Goal: Register for event/course

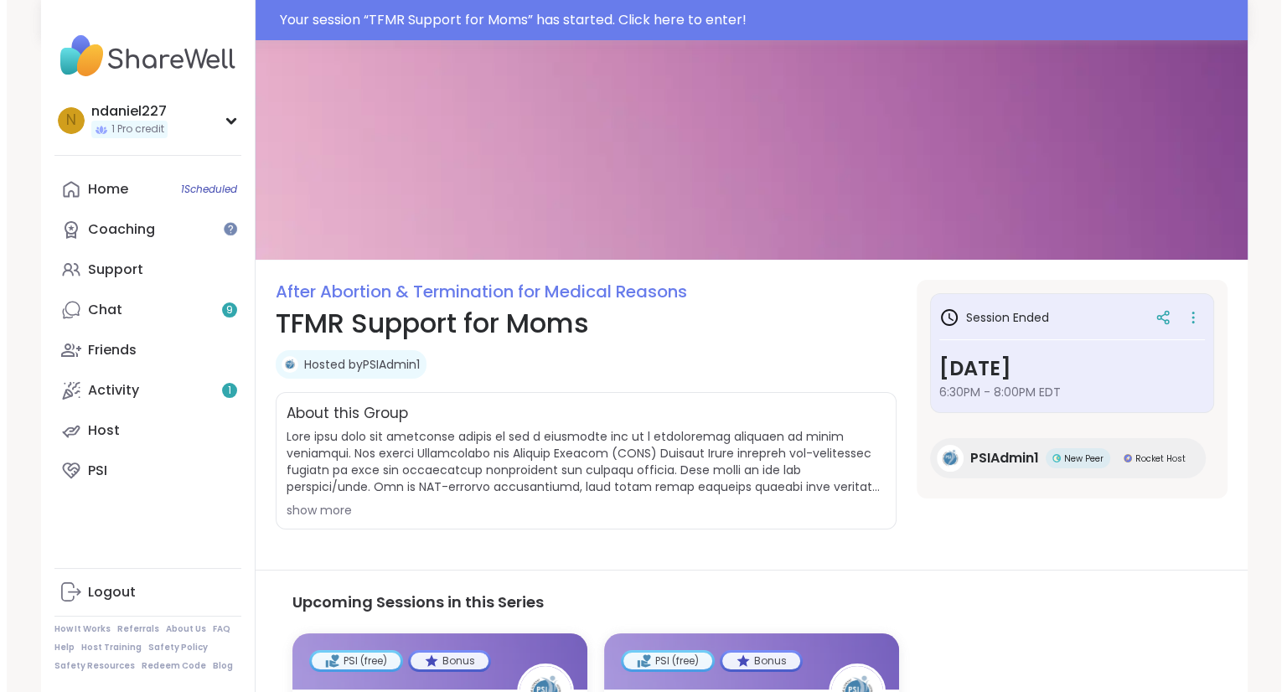
scroll to position [266, 0]
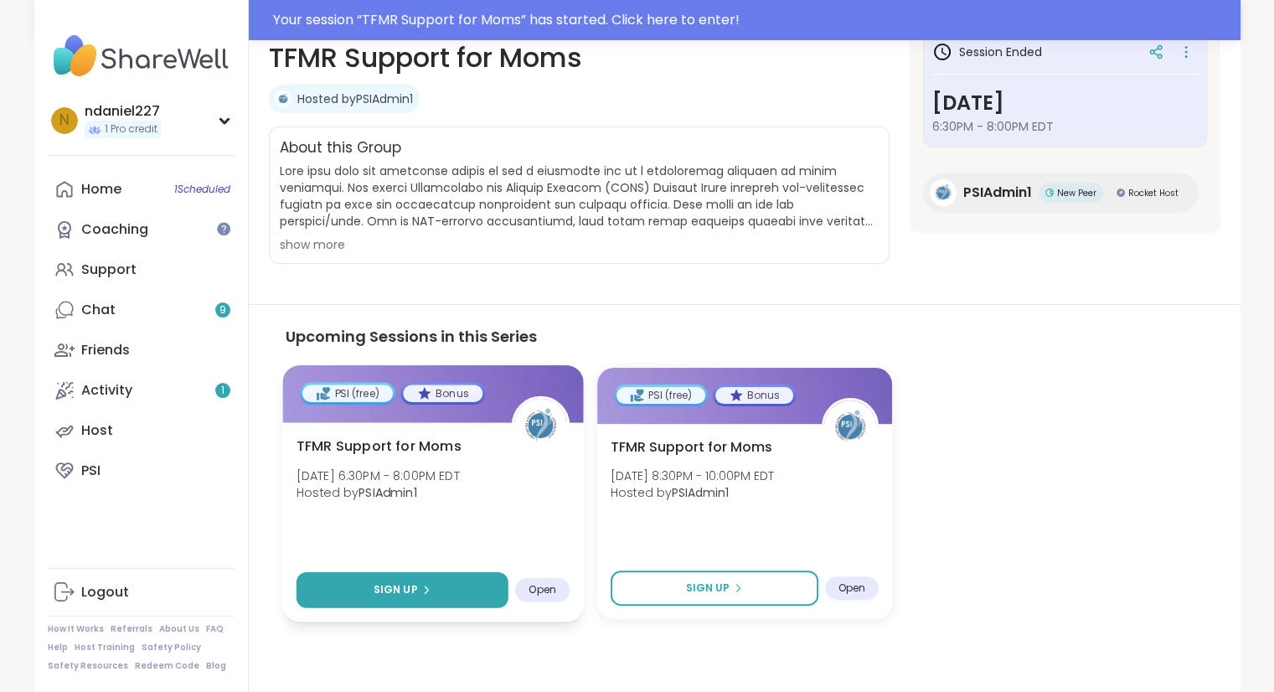
click at [368, 596] on button "Sign Up" at bounding box center [402, 589] width 212 height 36
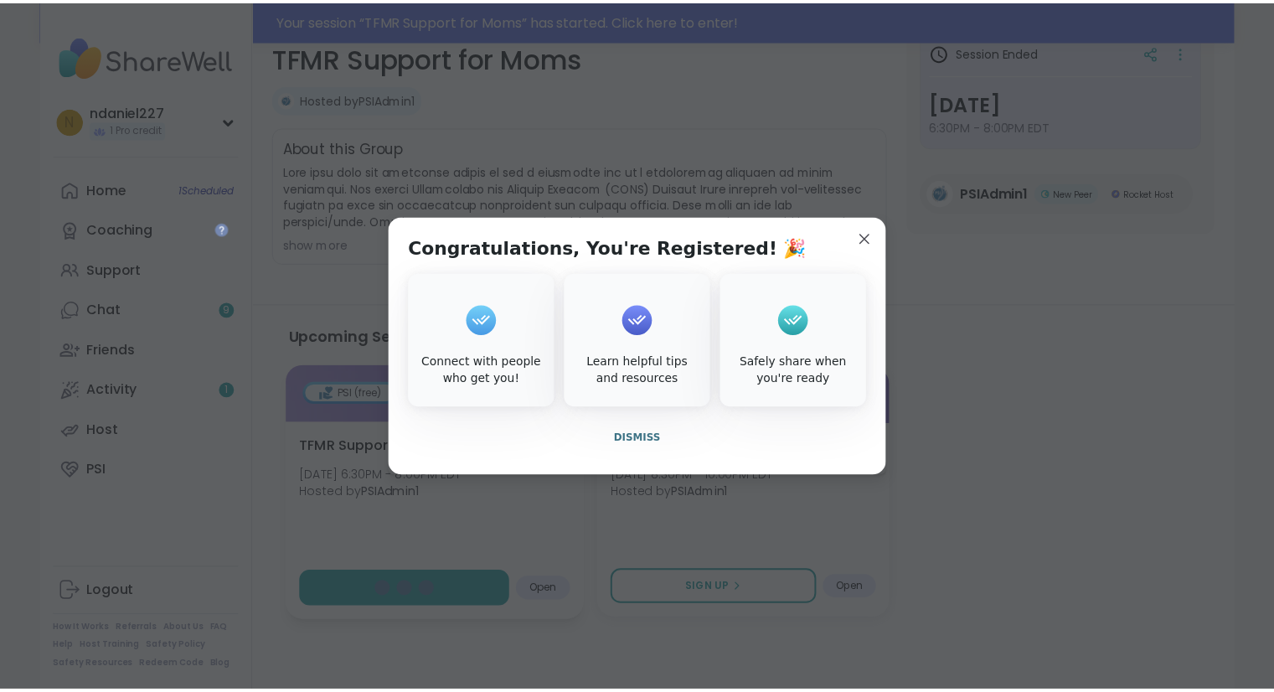
scroll to position [225, 0]
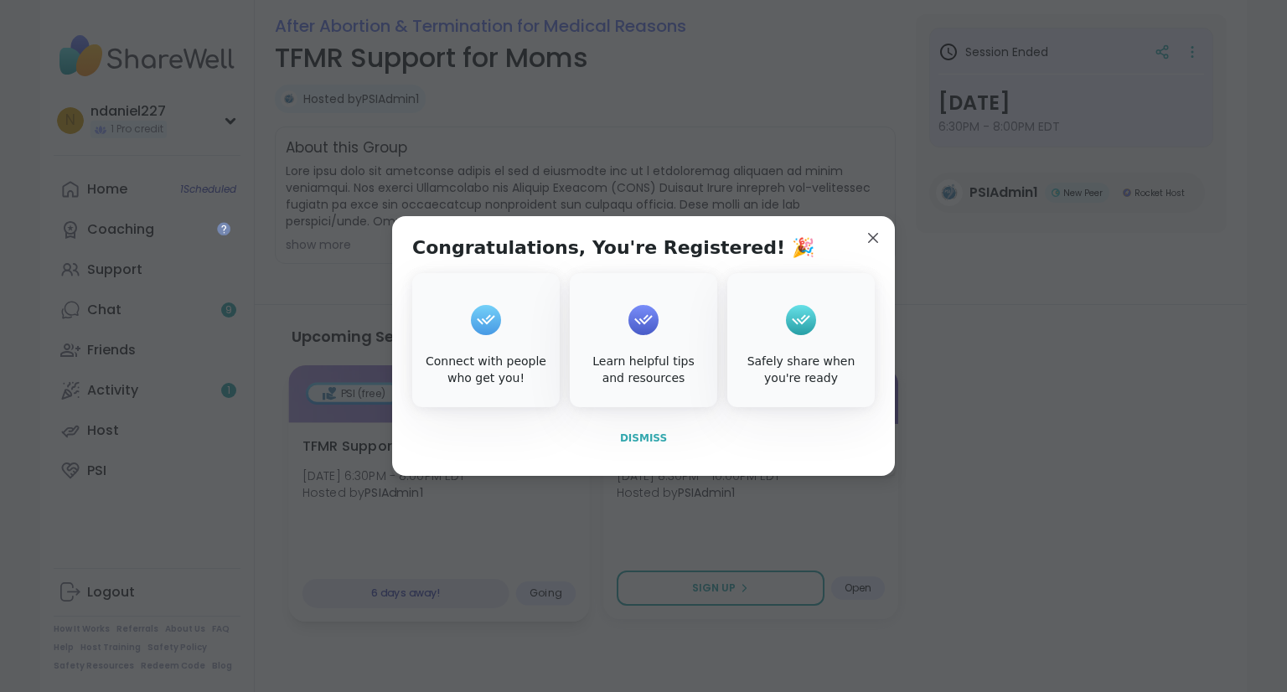
click at [627, 432] on span "Dismiss" at bounding box center [643, 438] width 47 height 12
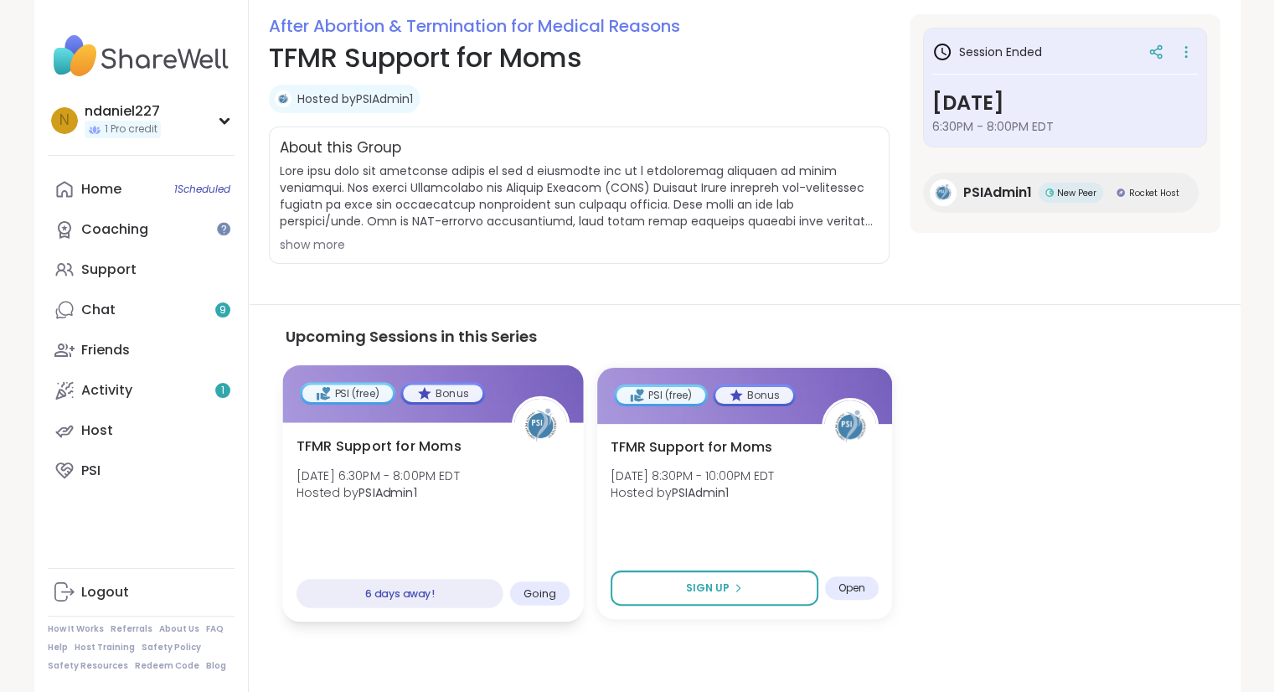
click at [386, 433] on div "TFMR Support for Moms Thu, Sep 18 | 6:30PM - 8:00PM EDT Hosted by PSIAdmin1 6 d…" at bounding box center [432, 521] width 301 height 199
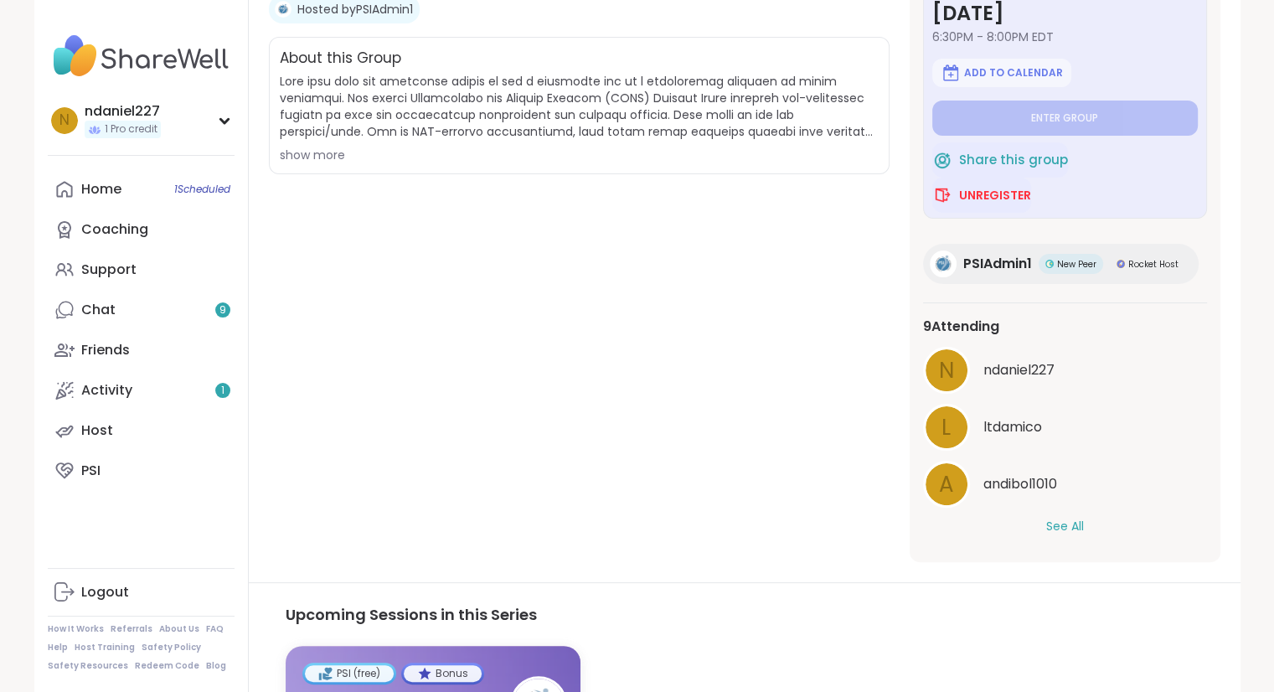
click at [1075, 526] on button "See All" at bounding box center [1065, 527] width 38 height 18
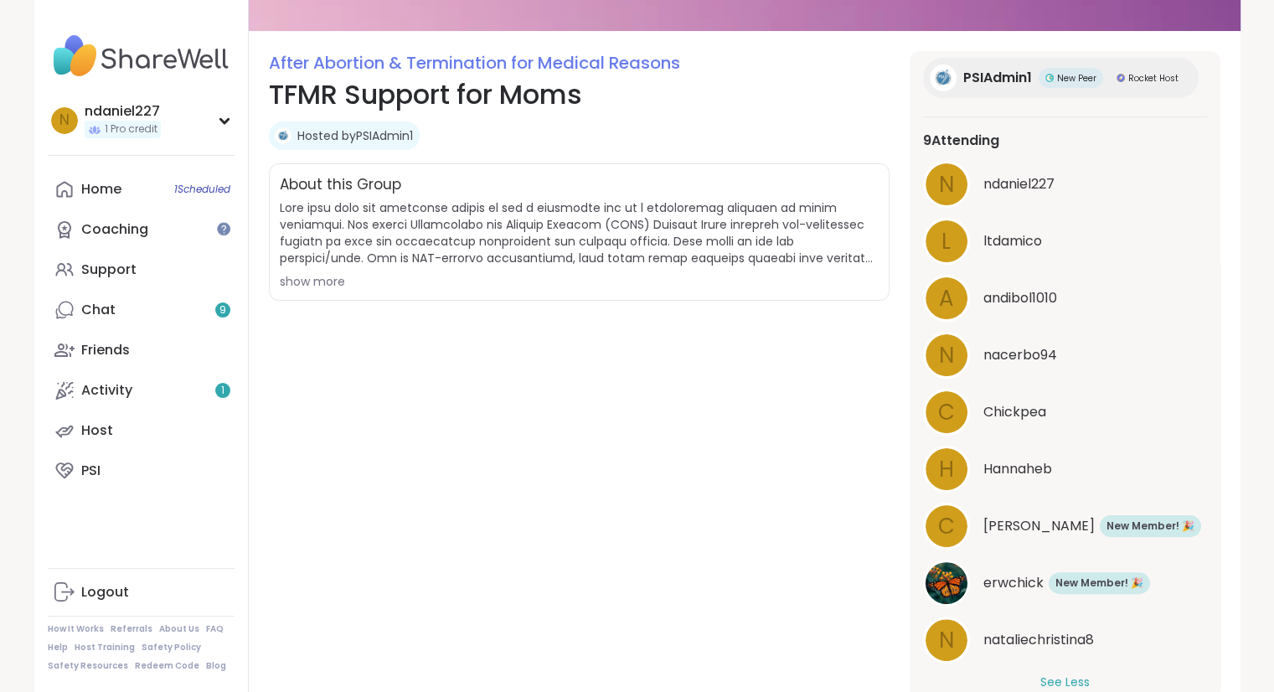
scroll to position [143, 0]
